Goal: Check status: Check status

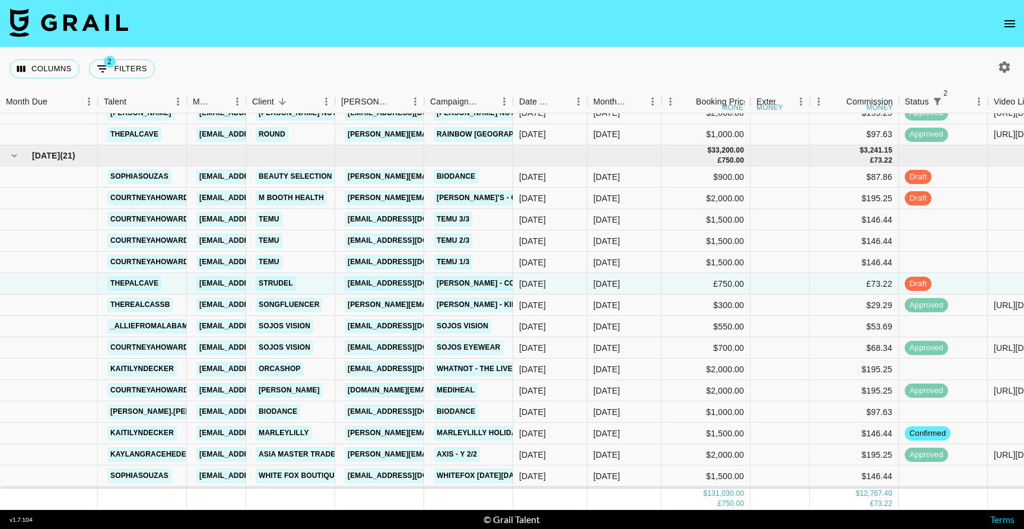
scroll to position [1585, 0]
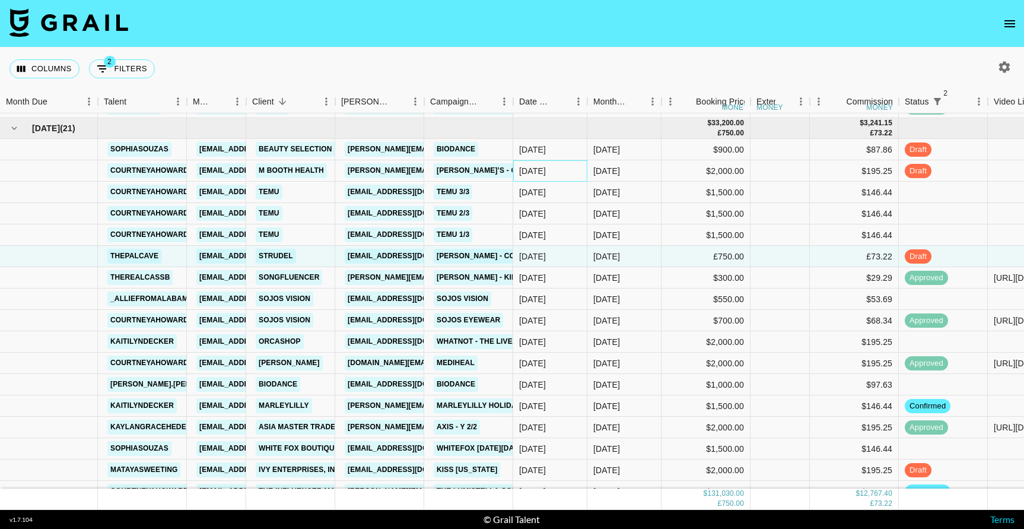
click at [581, 173] on div "[DATE]" at bounding box center [550, 170] width 74 height 21
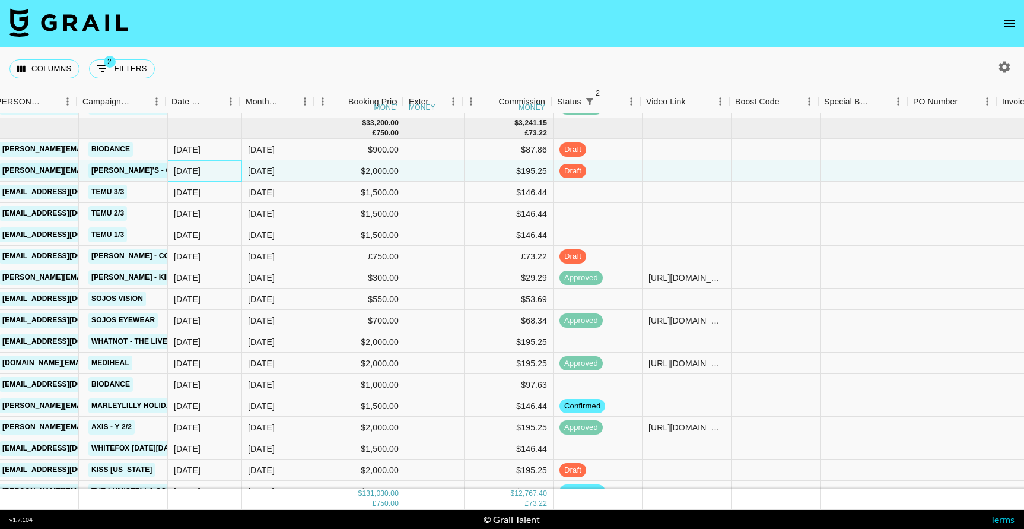
scroll to position [1585, 345]
click at [618, 155] on div "draft" at bounding box center [598, 149] width 89 height 21
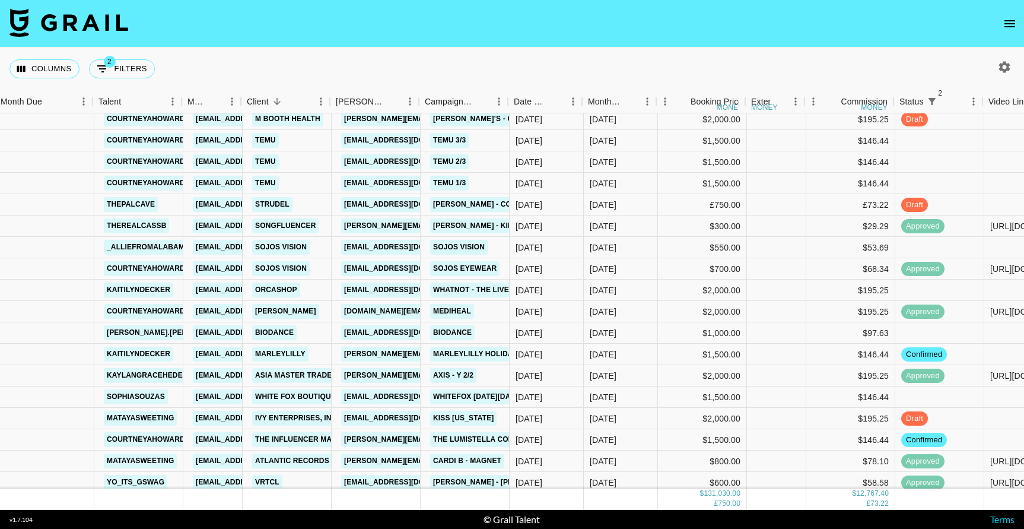
scroll to position [1636, 7]
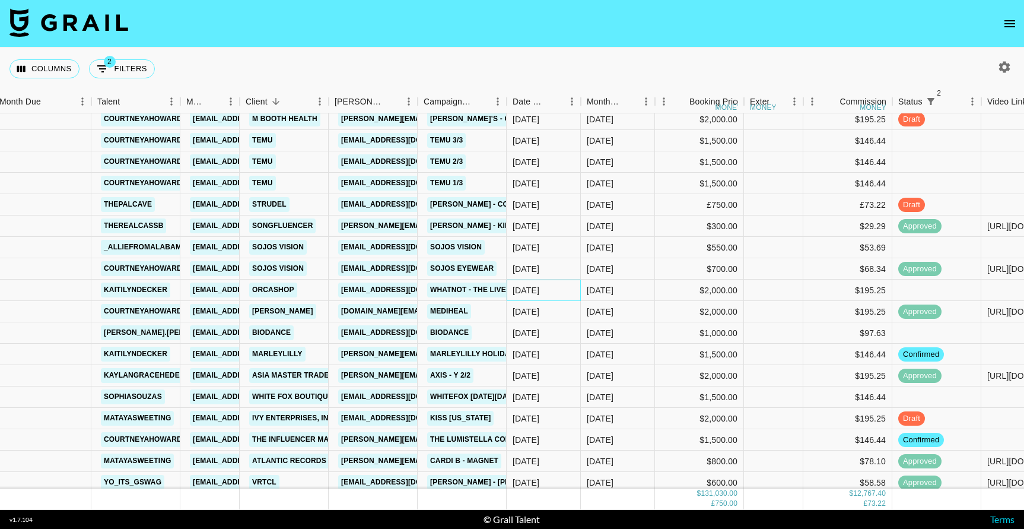
click at [552, 284] on div "[DATE]" at bounding box center [544, 289] width 74 height 21
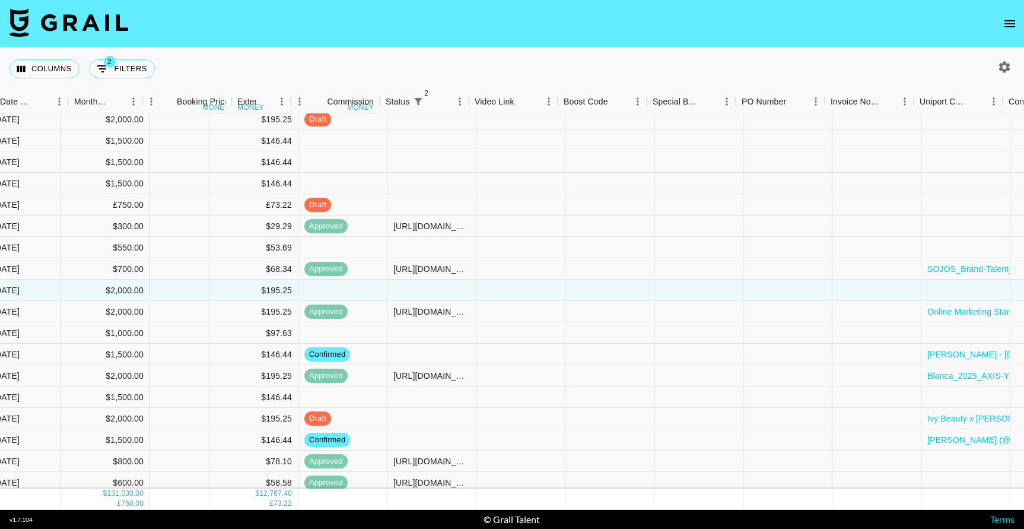
scroll to position [1636, 503]
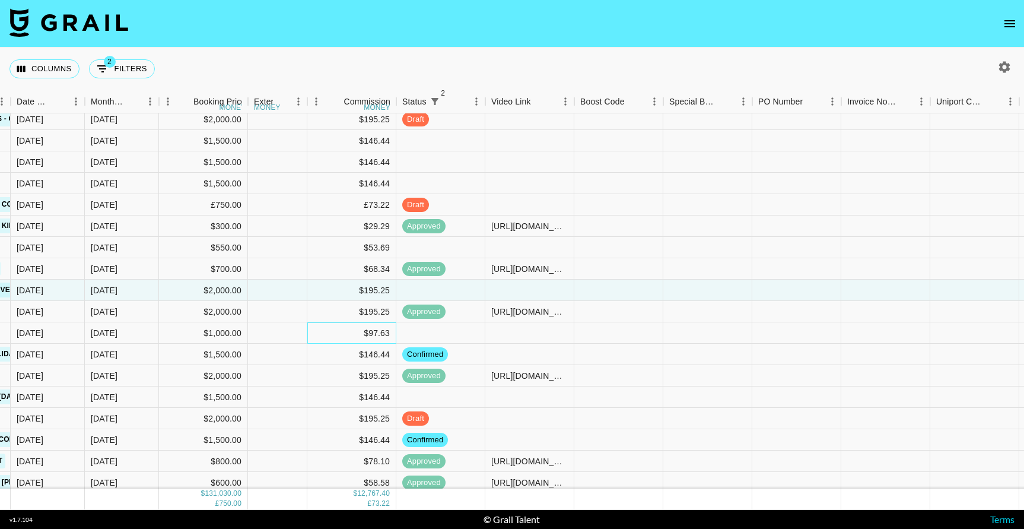
click at [363, 333] on div "$97.63" at bounding box center [351, 332] width 89 height 21
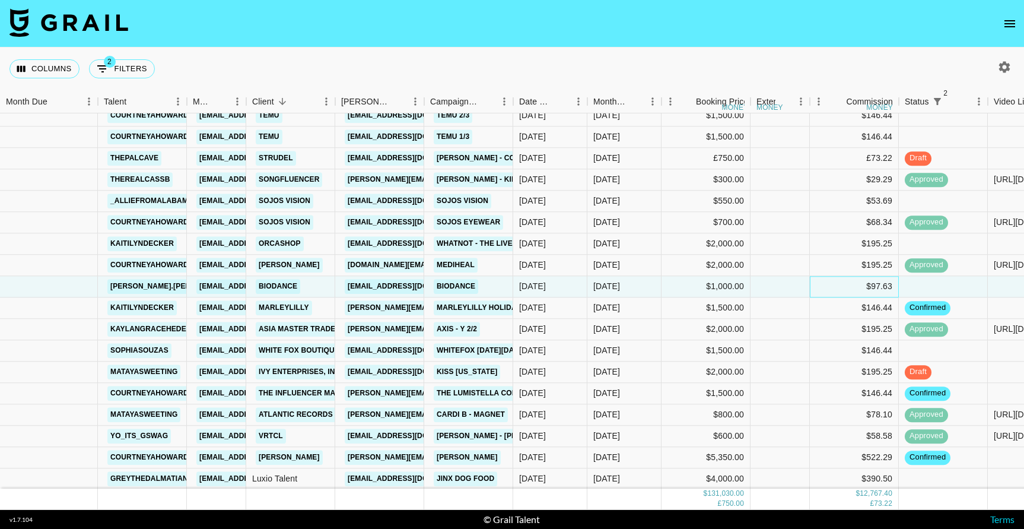
scroll to position [1683, 0]
click at [491, 284] on div "Biodance" at bounding box center [468, 285] width 89 height 21
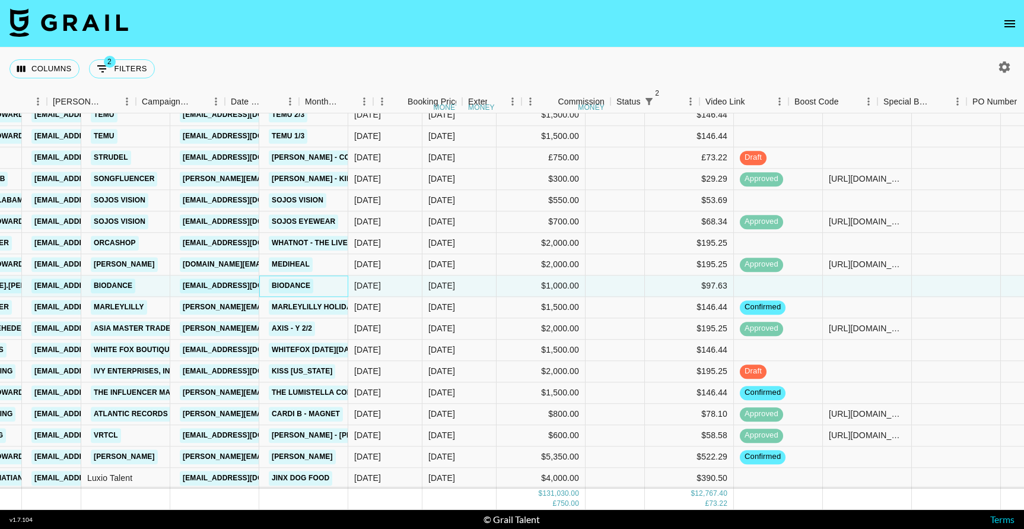
scroll to position [1683, 109]
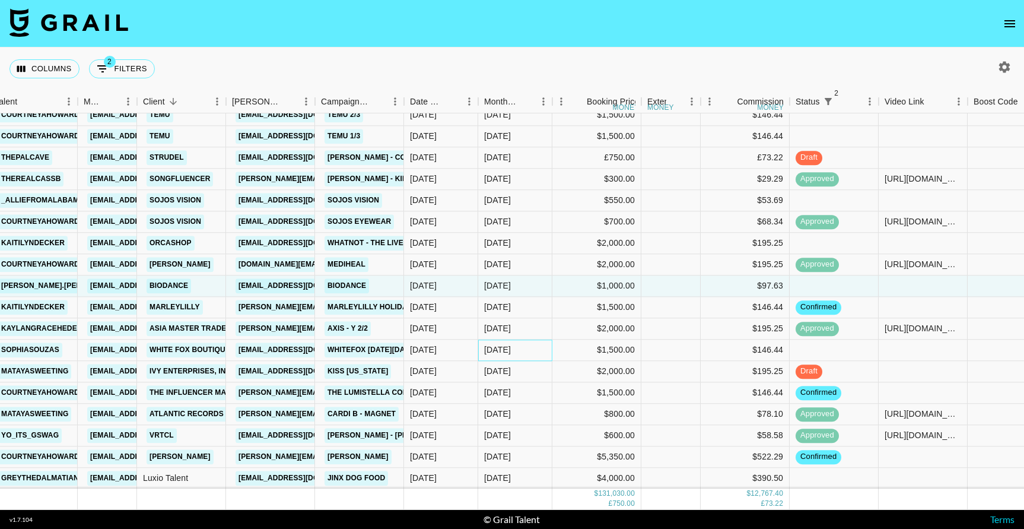
click at [524, 358] on div "[DATE]" at bounding box center [515, 349] width 74 height 21
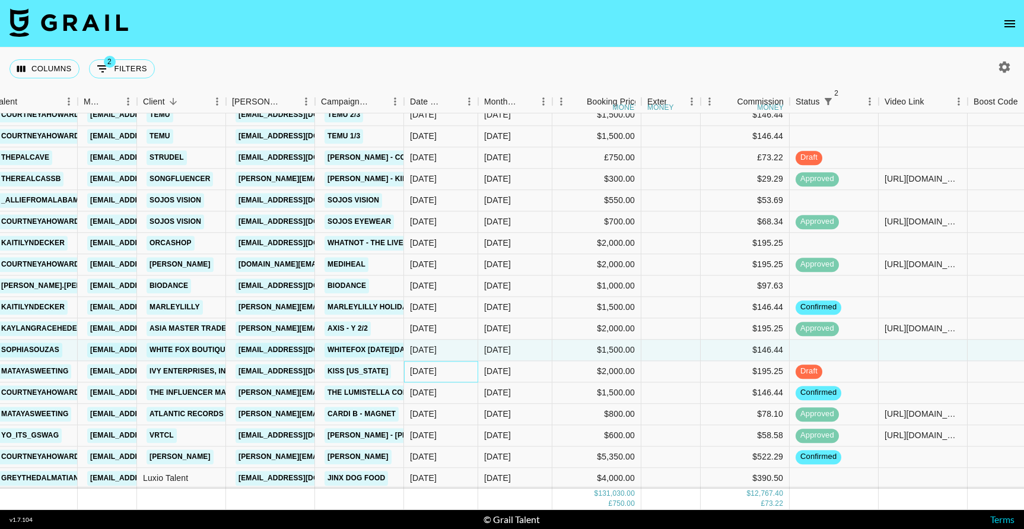
click at [465, 377] on div "[DATE]" at bounding box center [441, 371] width 74 height 21
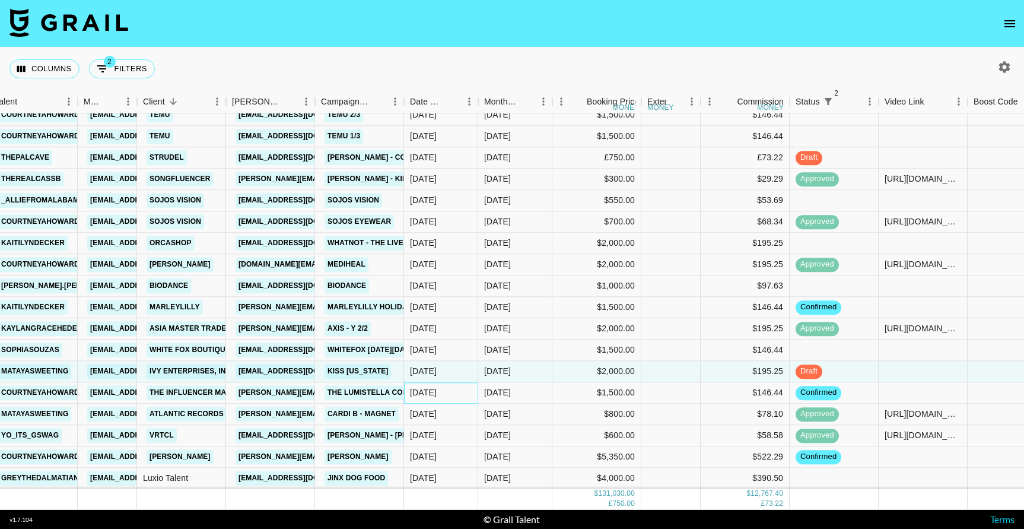
click at [464, 399] on div "[DATE]" at bounding box center [441, 392] width 74 height 21
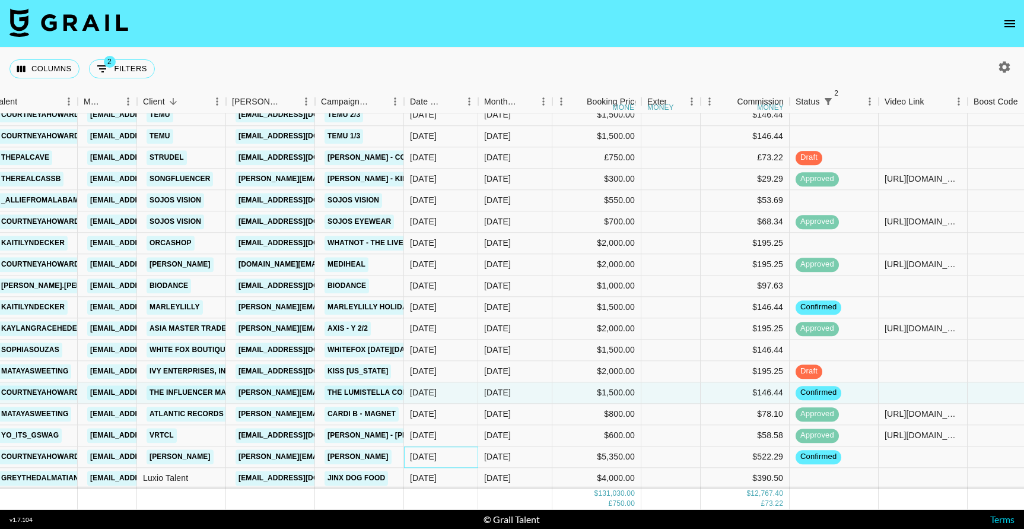
click at [464, 466] on div "[DATE]" at bounding box center [441, 456] width 74 height 21
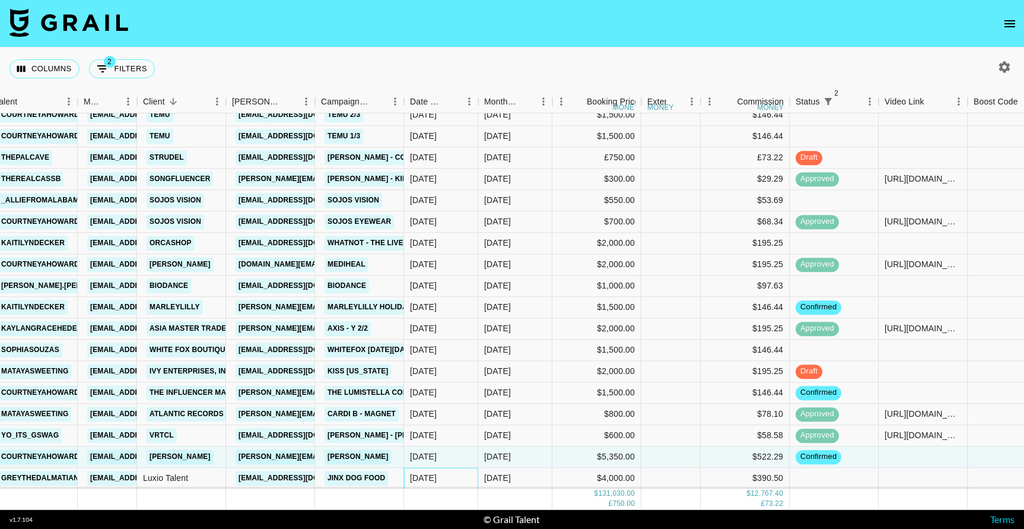
click at [464, 480] on div "[DATE]" at bounding box center [441, 478] width 74 height 21
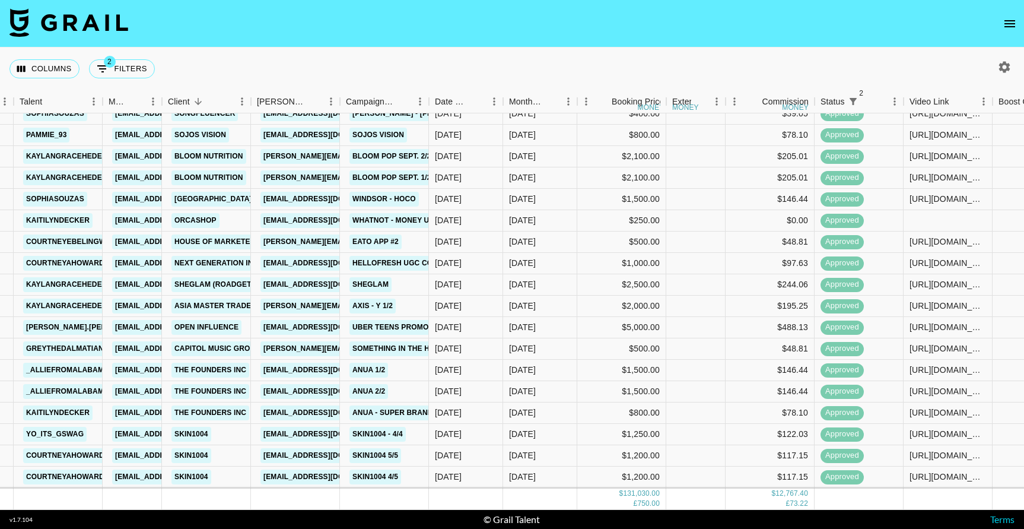
scroll to position [1103, 84]
